Goal: Use online tool/utility: Utilize a website feature to perform a specific function

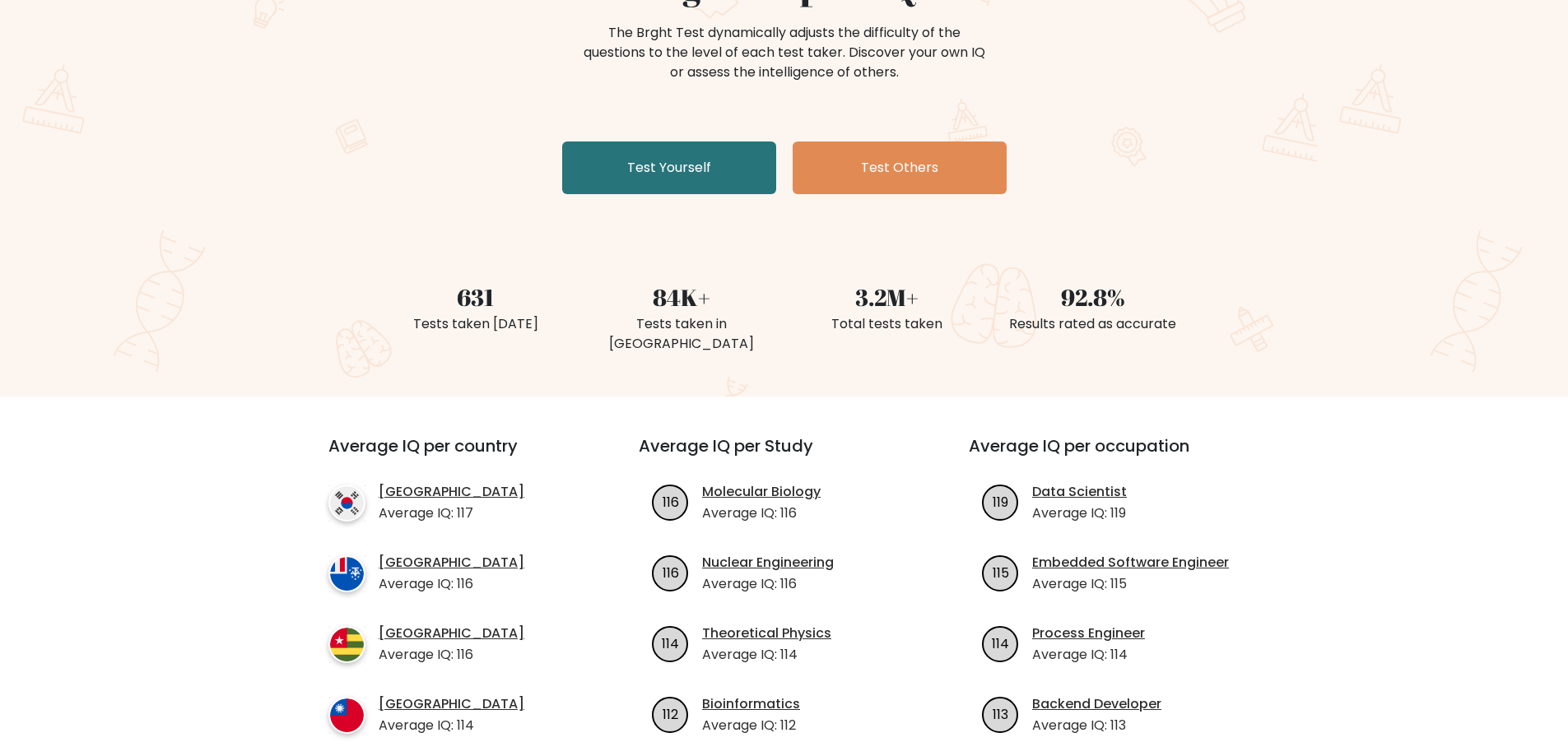
scroll to position [247, 0]
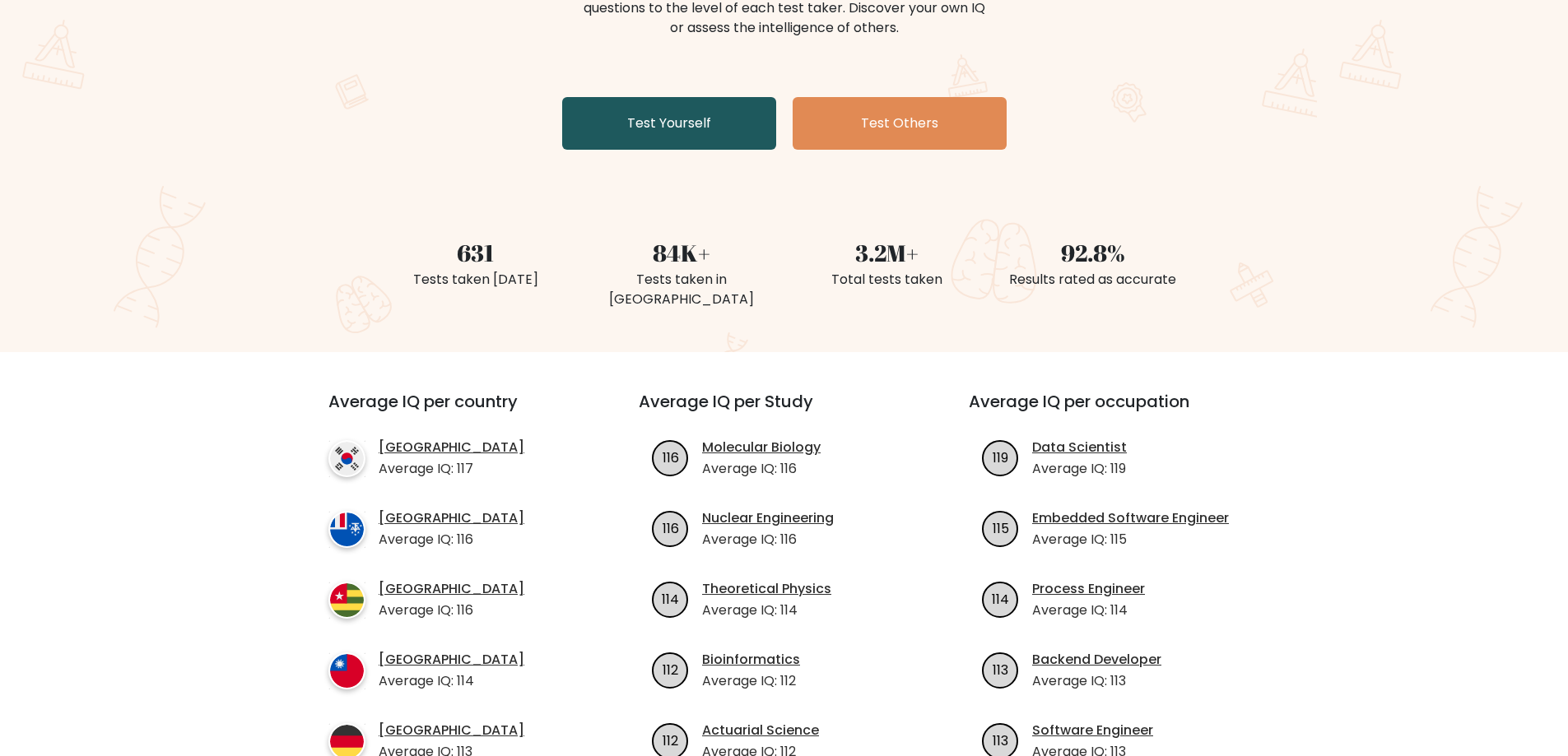
click at [661, 132] on link "Test Yourself" at bounding box center [669, 123] width 214 height 52
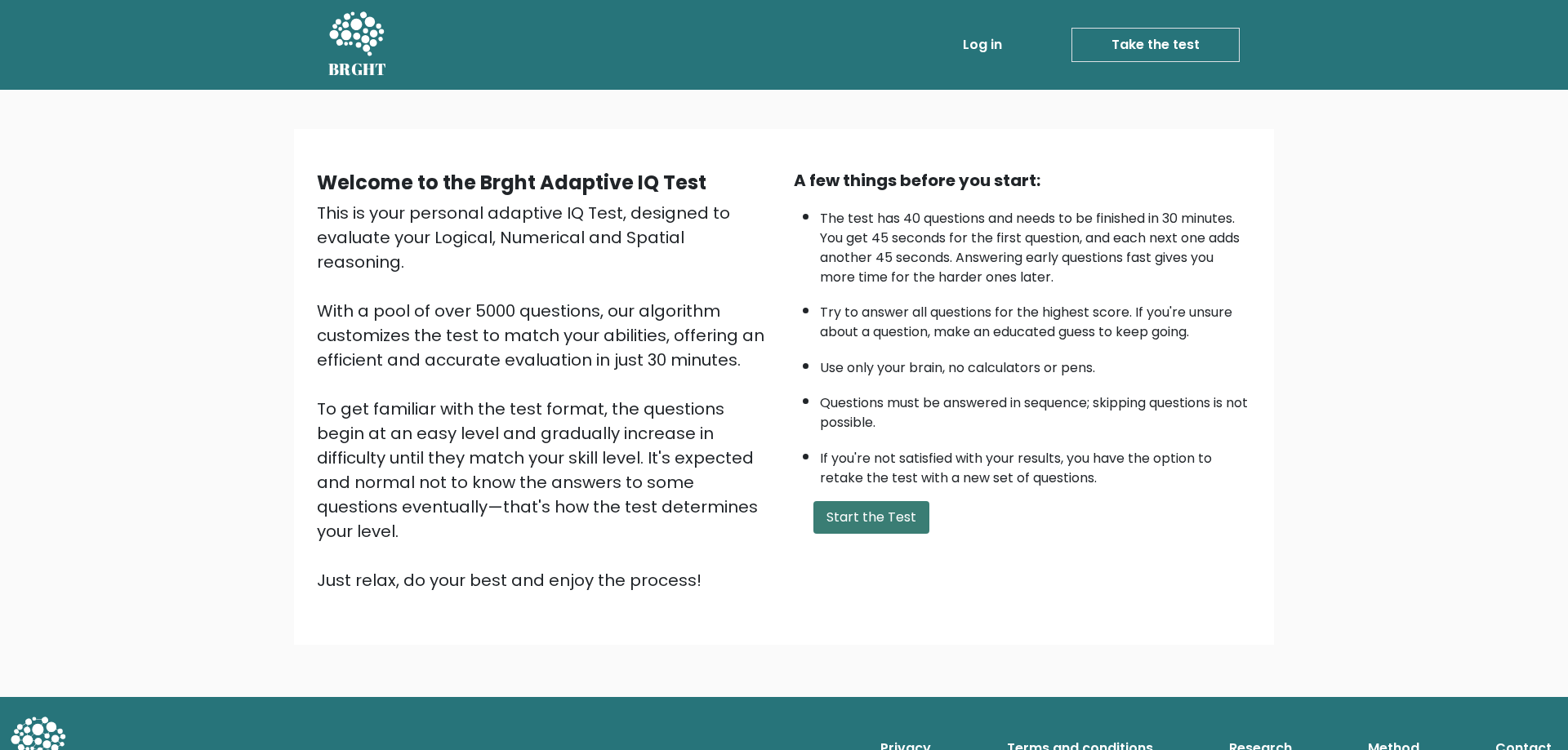
click at [866, 518] on button "Start the Test" at bounding box center [871, 517] width 116 height 33
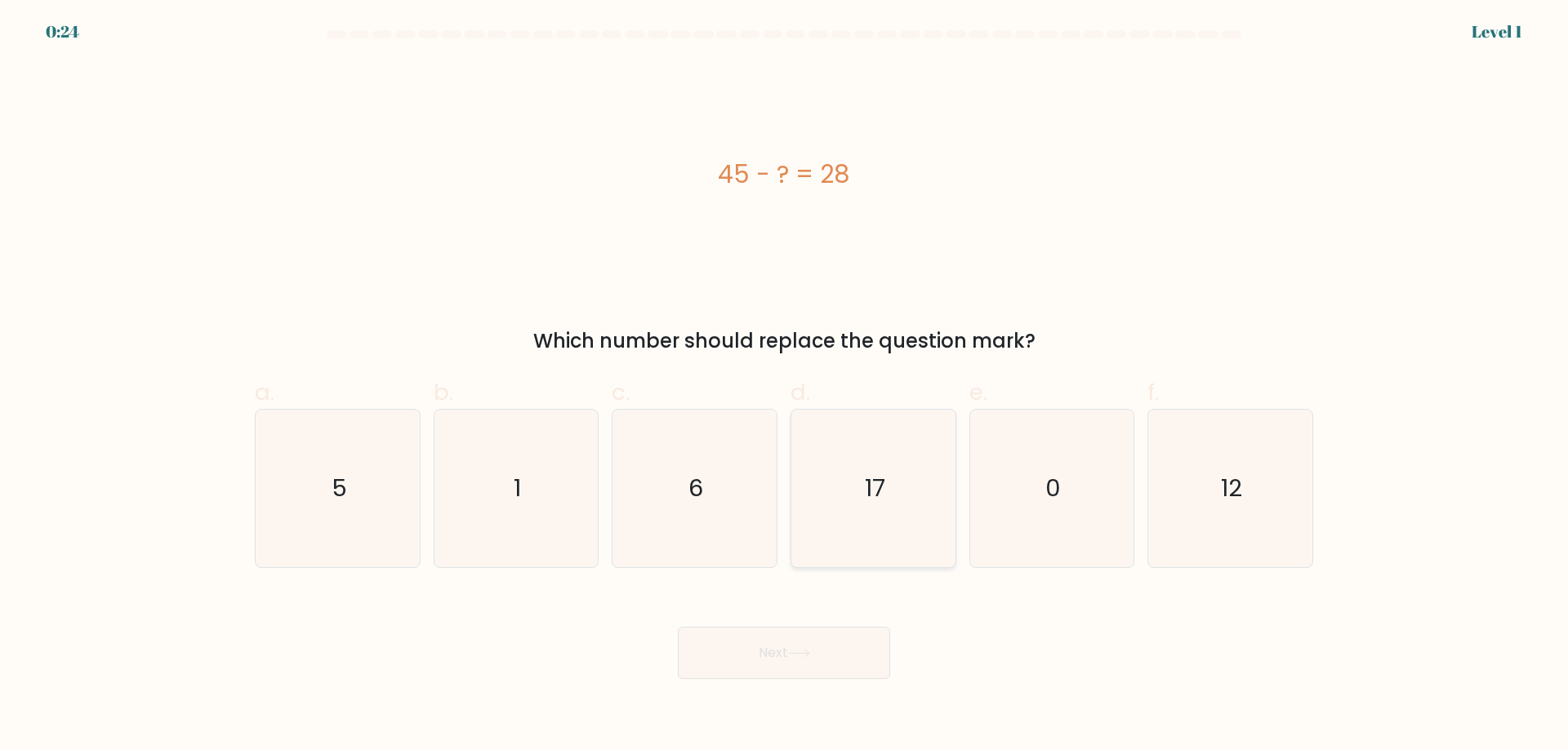
click at [893, 519] on icon "17" at bounding box center [873, 488] width 158 height 158
click at [785, 386] on input "d. 17" at bounding box center [784, 381] width 1 height 11
radio input "true"
click at [848, 649] on button "Next" at bounding box center [784, 652] width 213 height 52
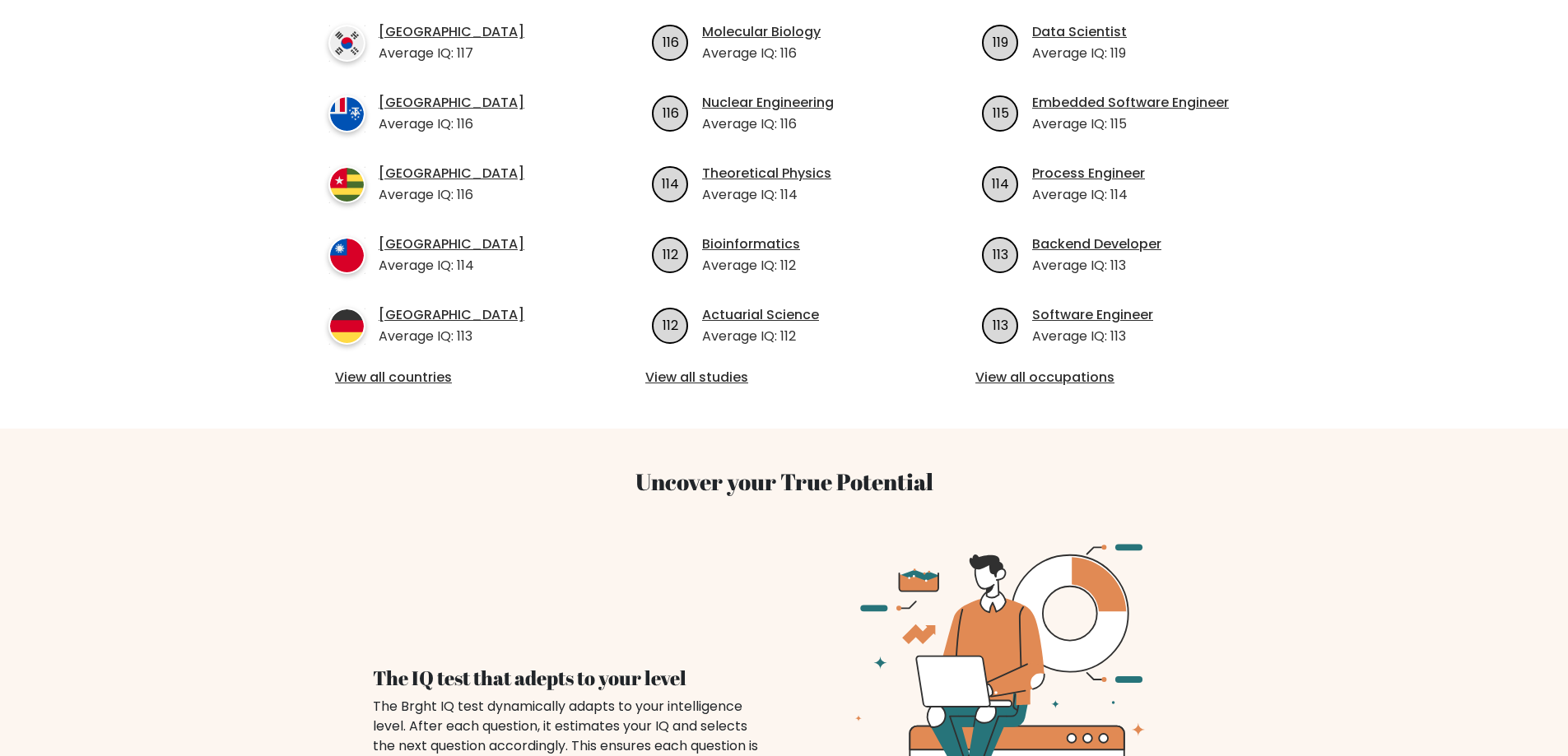
scroll to position [741, 0]
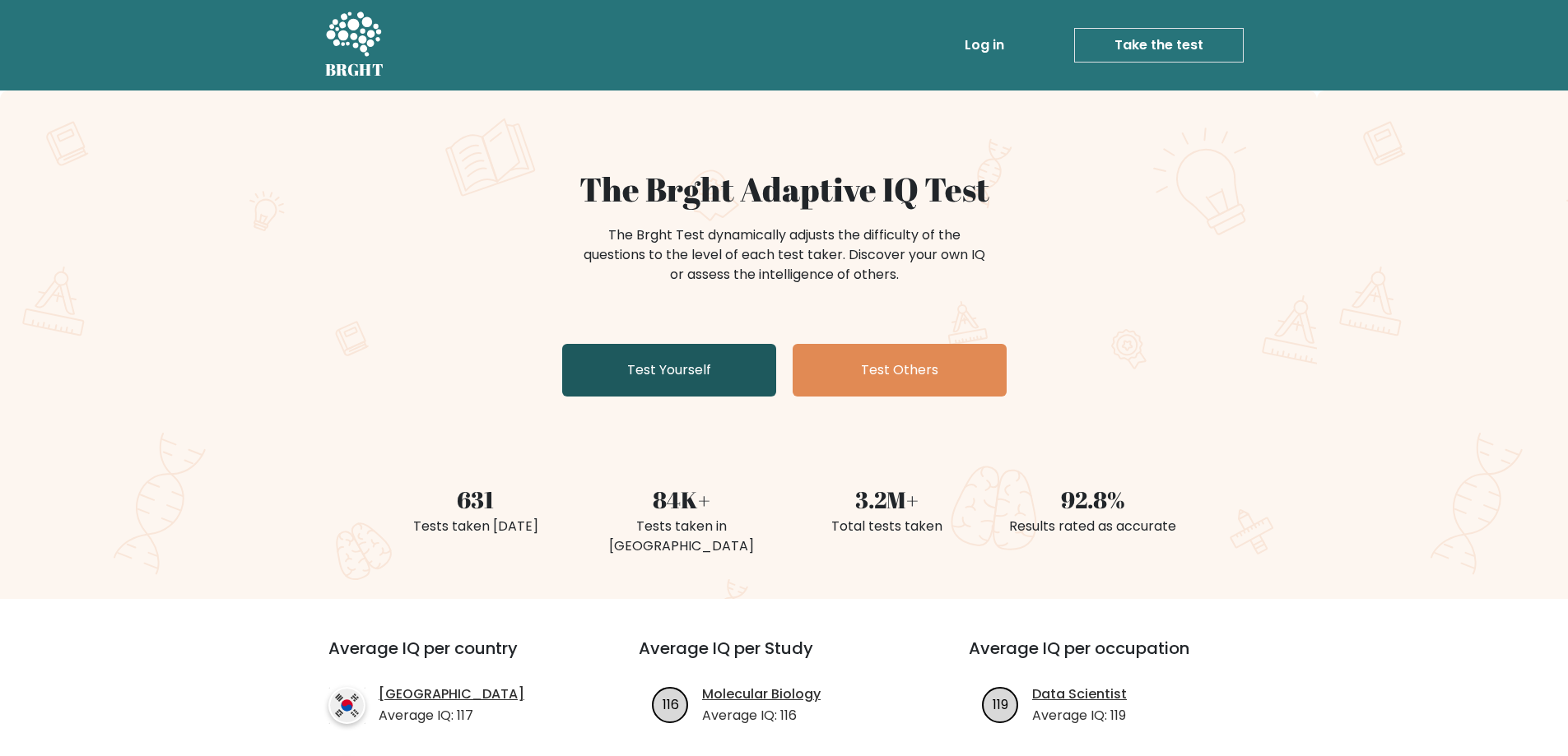
click at [719, 382] on link "Test Yourself" at bounding box center [669, 370] width 214 height 52
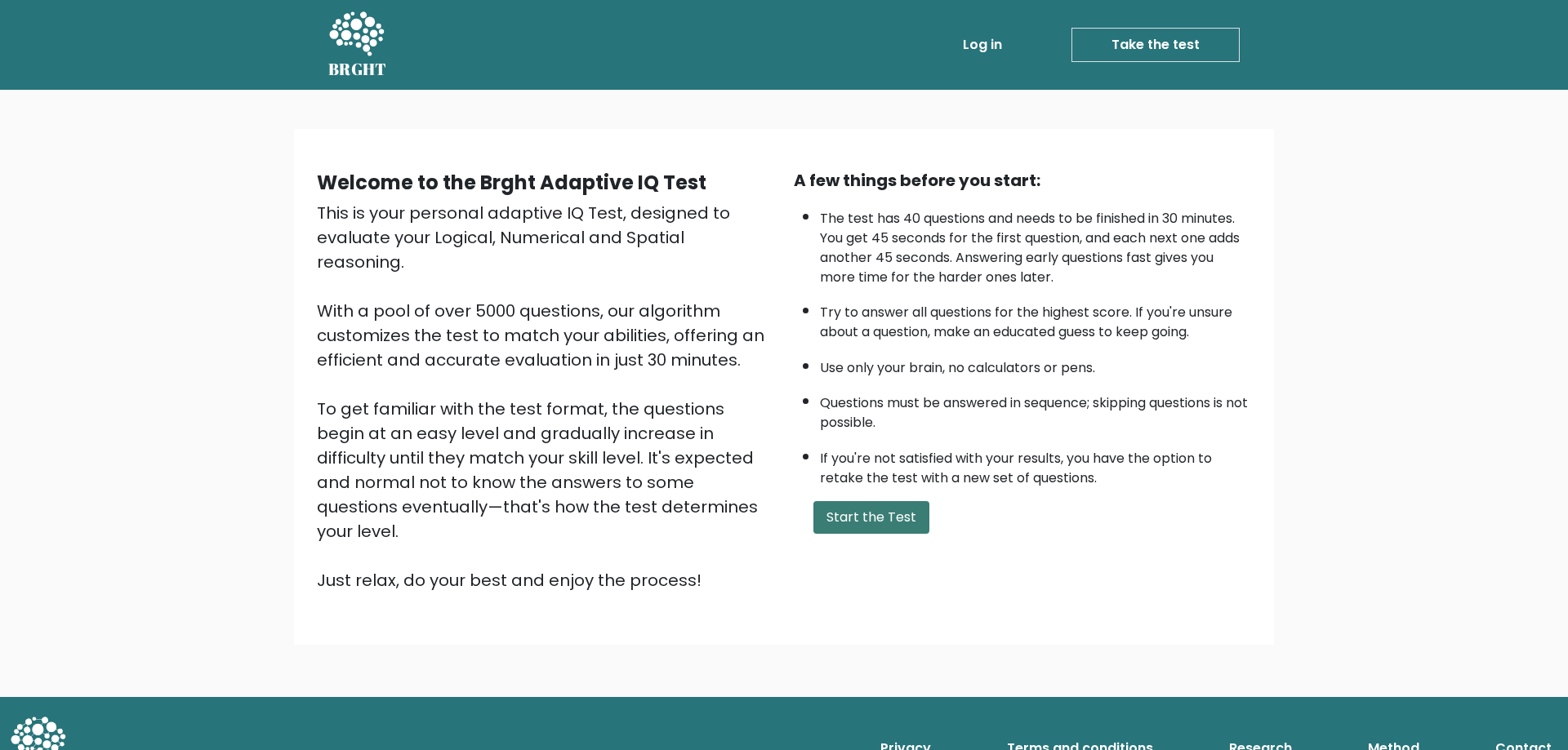
click at [876, 526] on button "Start the Test" at bounding box center [871, 517] width 116 height 33
